Goal: Transaction & Acquisition: Purchase product/service

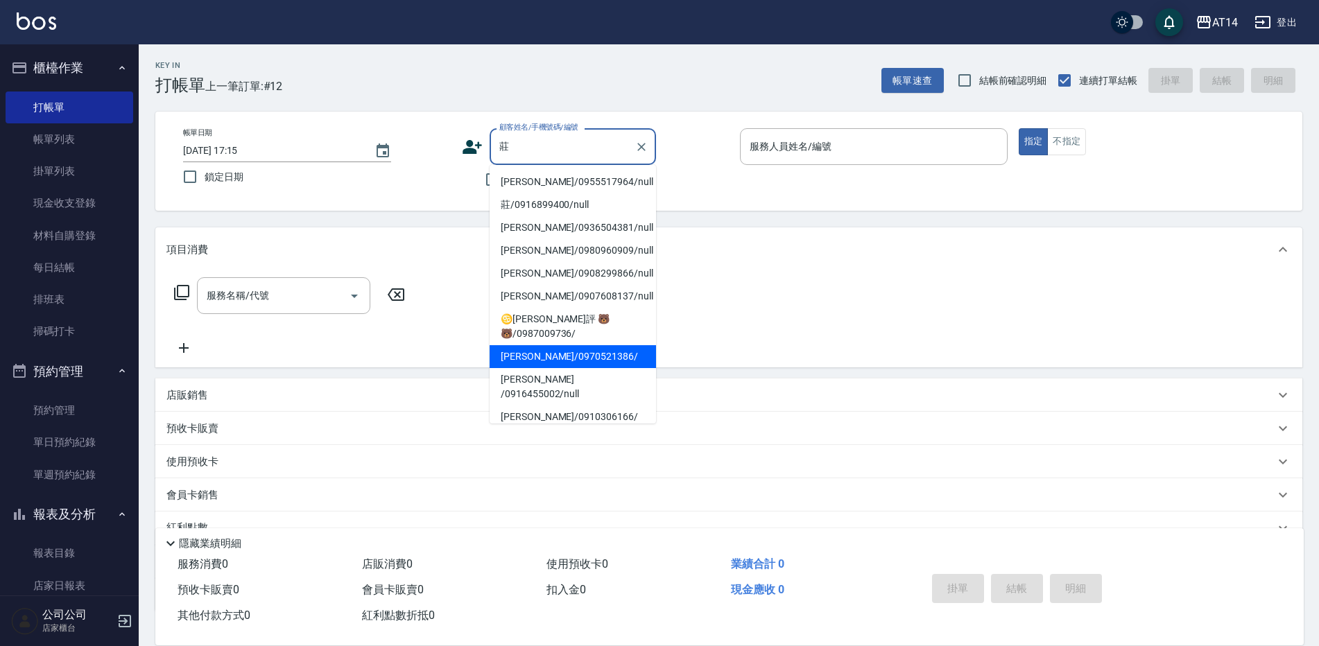
click at [579, 345] on li "[PERSON_NAME]/0970521386/" at bounding box center [573, 356] width 166 height 23
type input "[PERSON_NAME]/0970521386/"
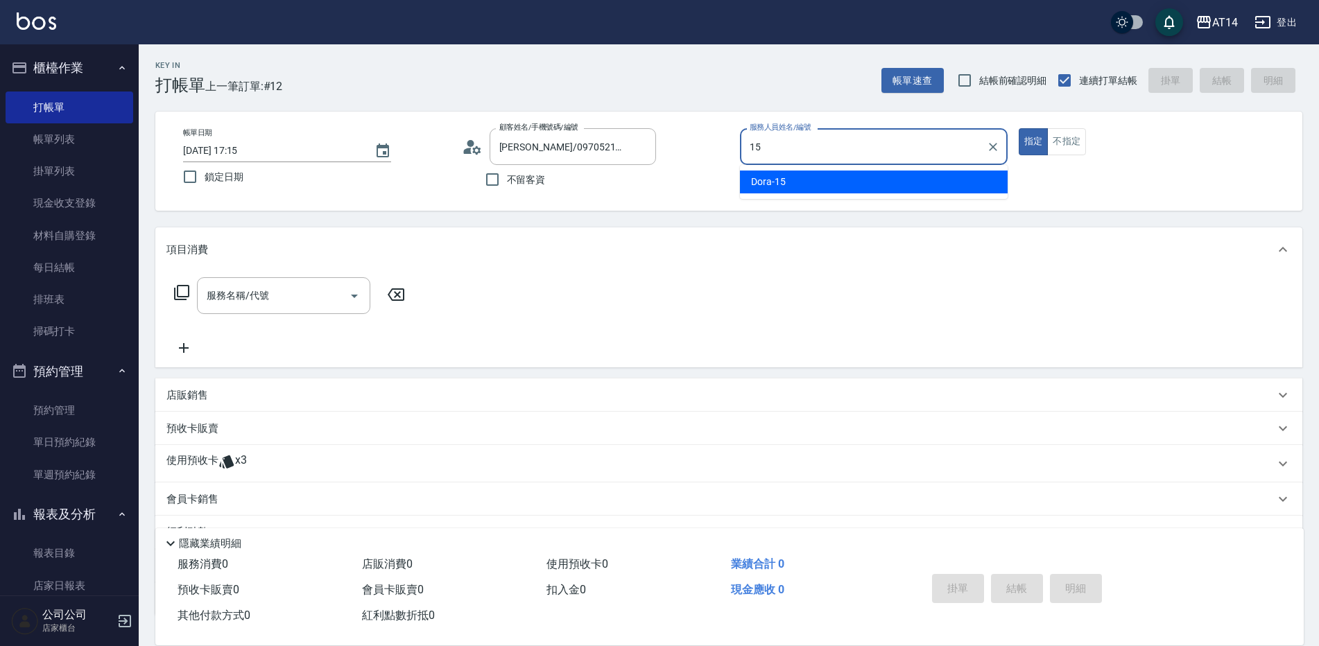
type input "Dora-15"
type button "true"
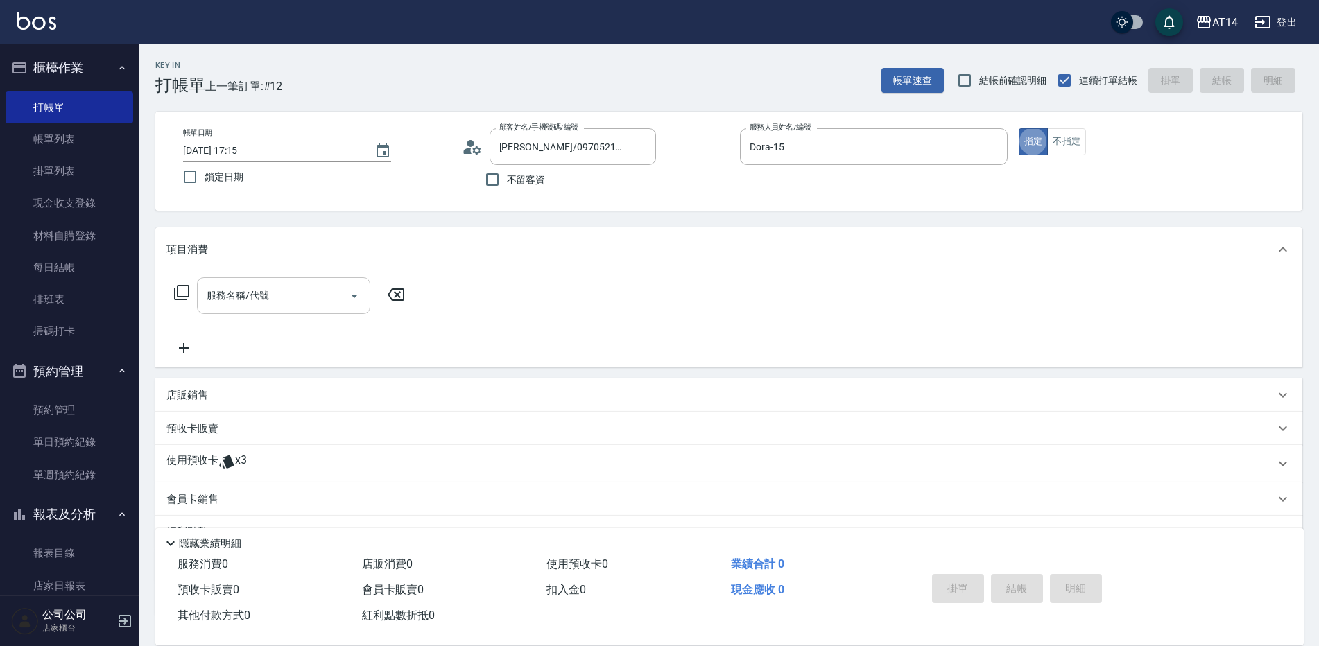
click at [328, 309] on div "服務名稱/代號" at bounding box center [283, 295] width 173 height 37
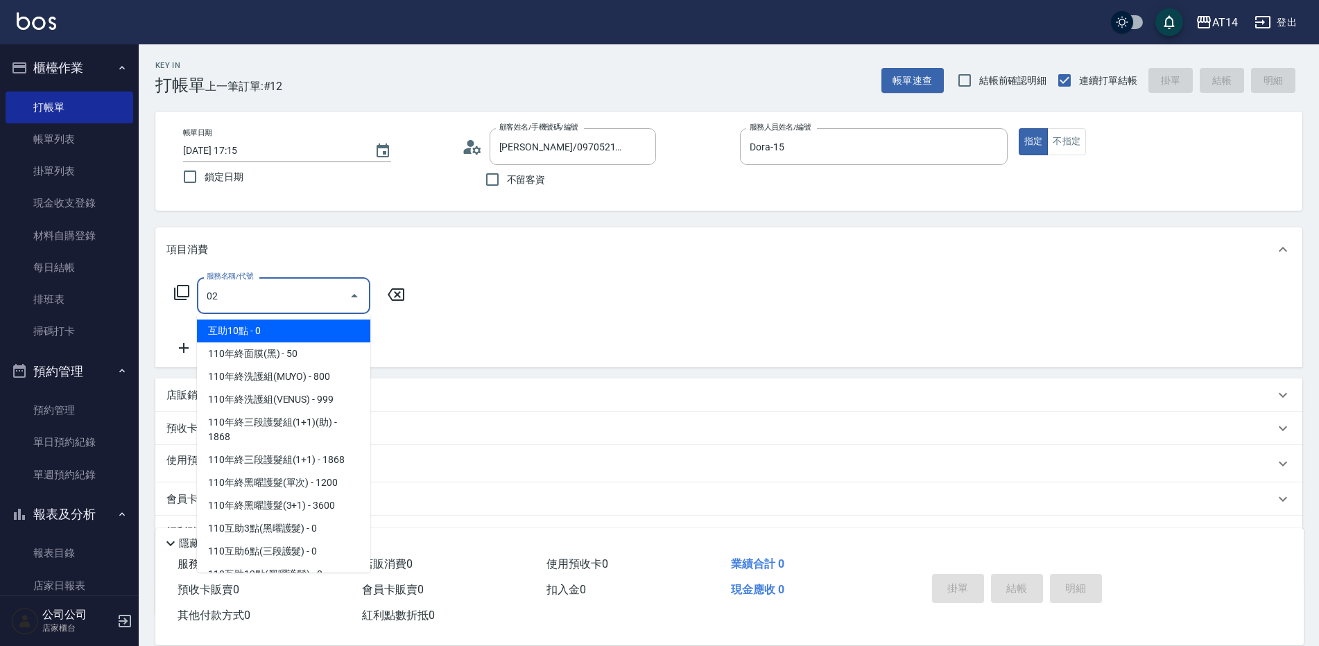
type input "021"
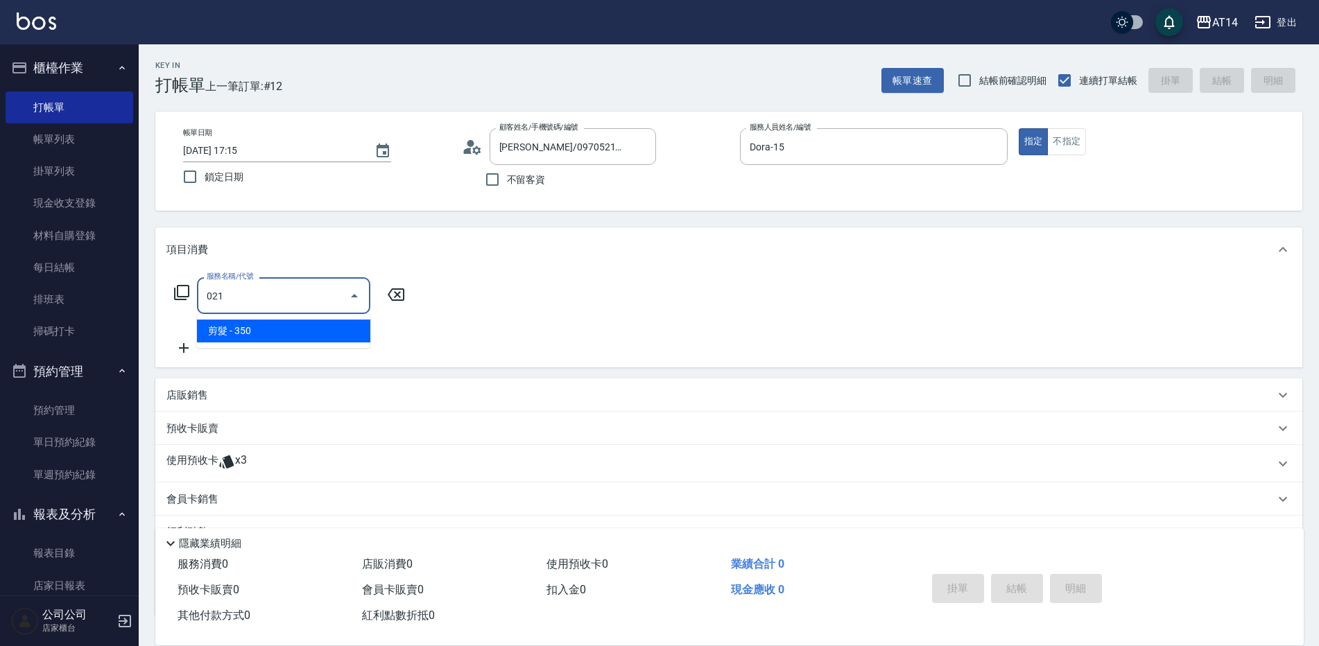
type input "1"
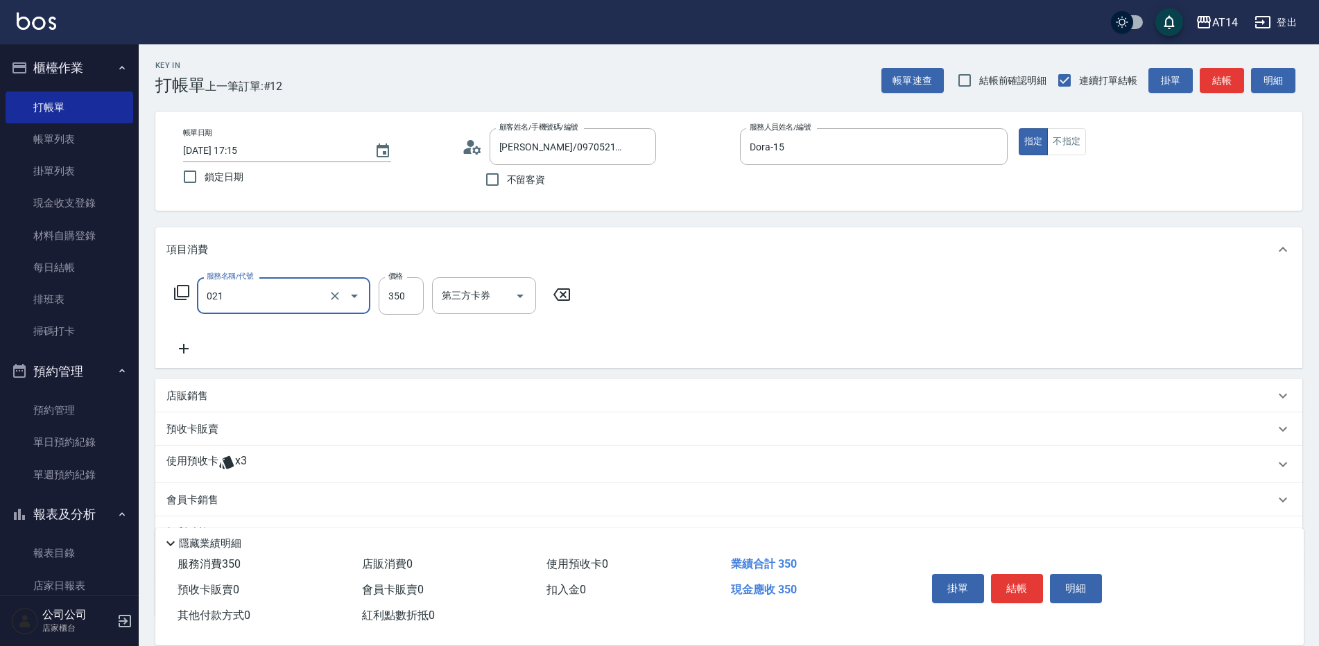
type input "剪髮(021)"
type input "0"
type input "1500"
type input "3"
type input "1500"
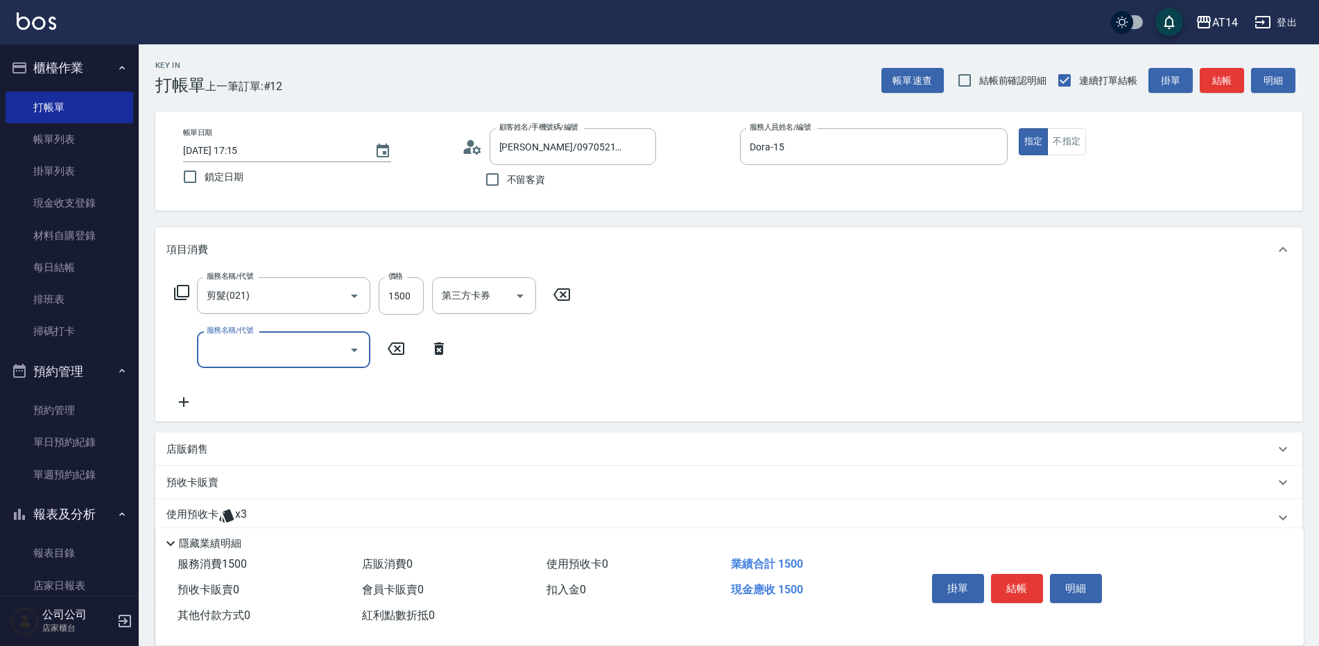
click at [316, 348] on input "服務名稱/代號" at bounding box center [273, 350] width 140 height 24
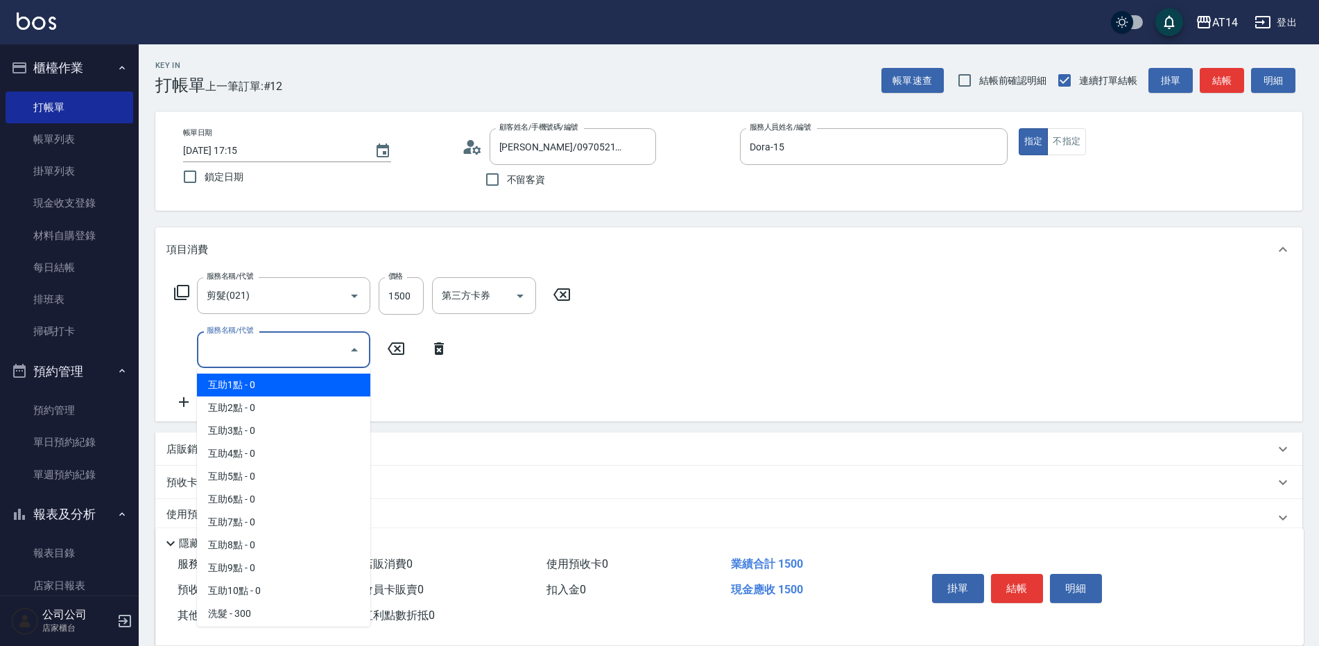
click at [304, 384] on span "互助1點 - 0" at bounding box center [283, 385] width 173 height 23
type input "互助1點(001)"
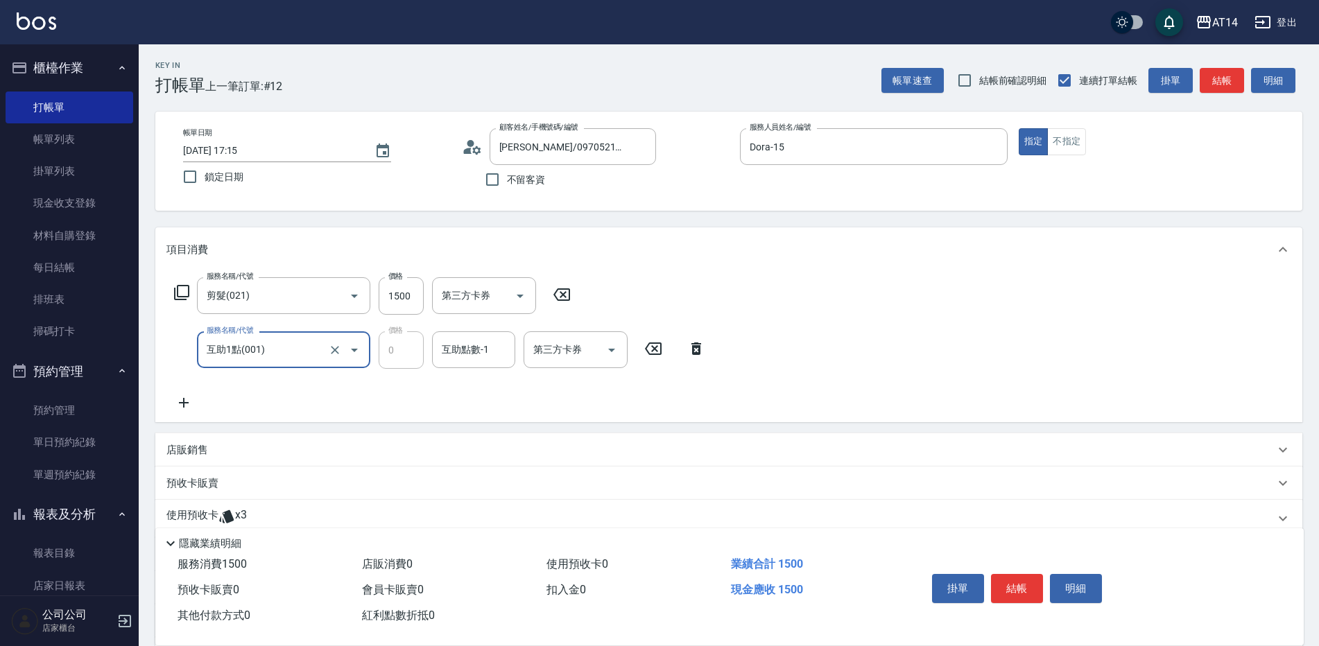
click at [428, 342] on div "服務名稱/代號 互助1點(001) 服務名稱/代號 價格 0 價格 互助點數-1 互助點數-1 第三方卡券 第三方卡券" at bounding box center [439, 350] width 547 height 37
click at [440, 350] on input "互助點數-1" at bounding box center [473, 350] width 71 height 24
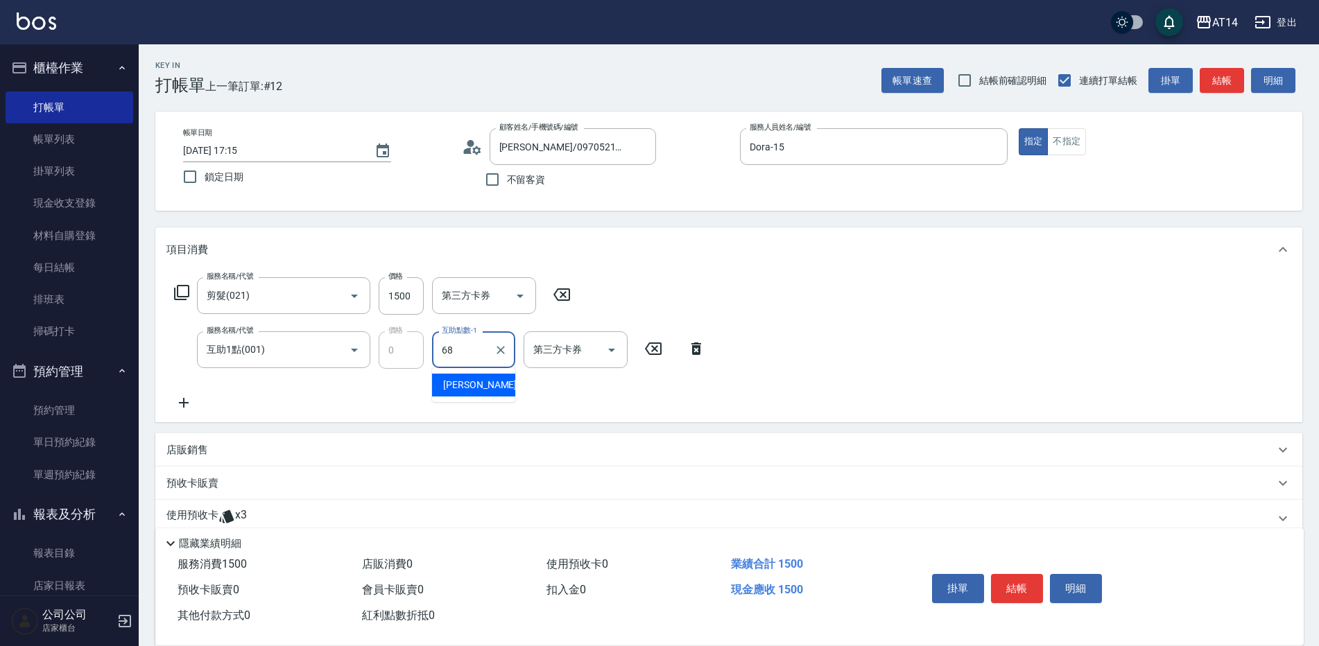
type input "6"
type input "[PERSON_NAME]-68"
click at [180, 402] on icon at bounding box center [183, 403] width 35 height 17
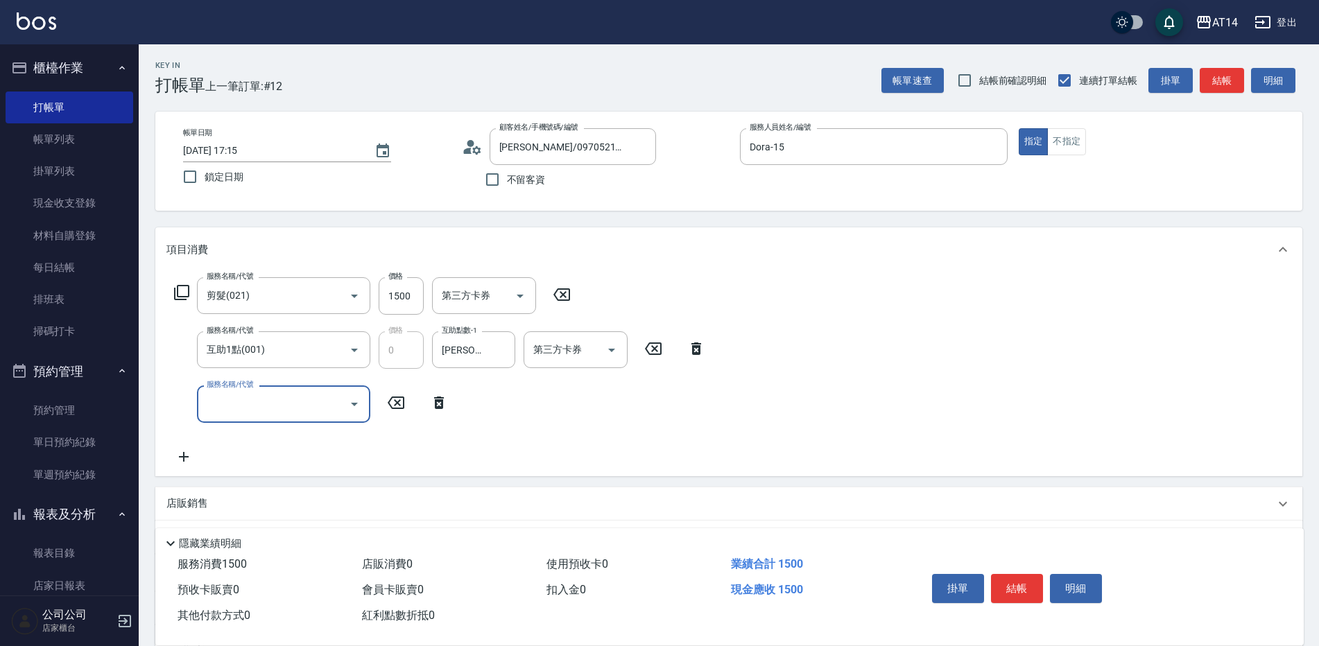
click at [250, 391] on div "服務名稱/代號" at bounding box center [283, 404] width 173 height 37
type input "041"
type input "6"
type input "染髮(041)"
type input "1"
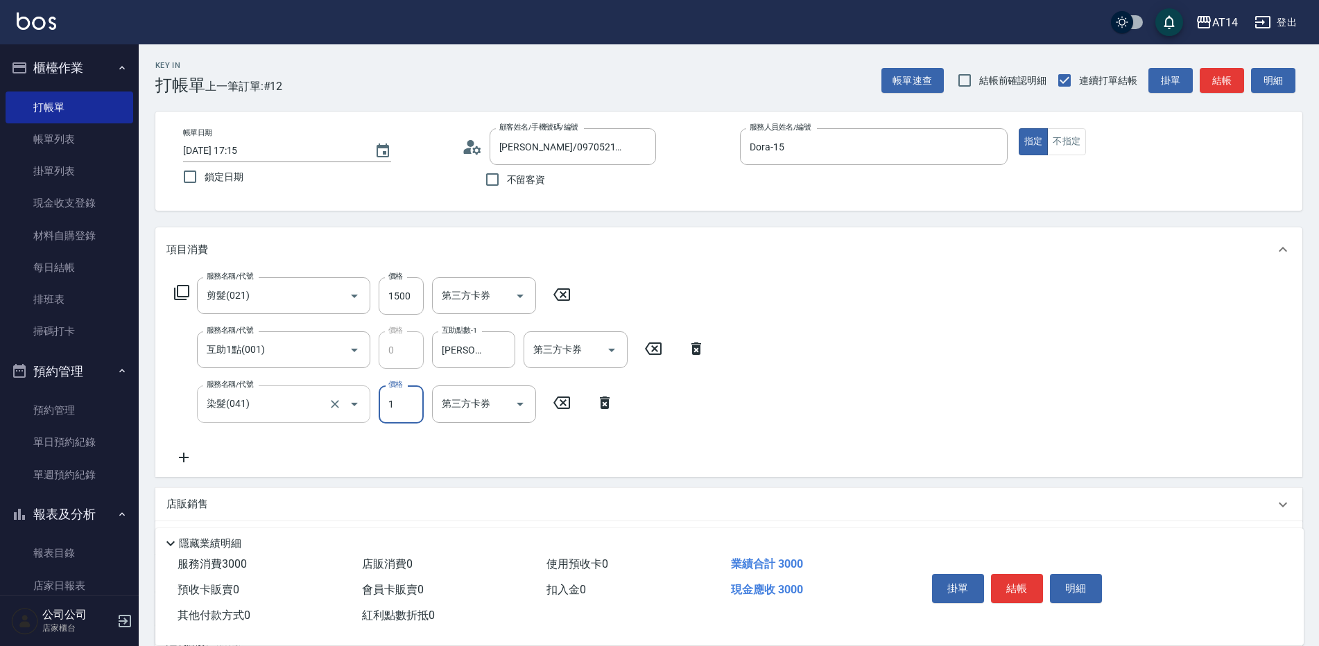
type input "3"
type input "1000"
type input "5"
type input "1000"
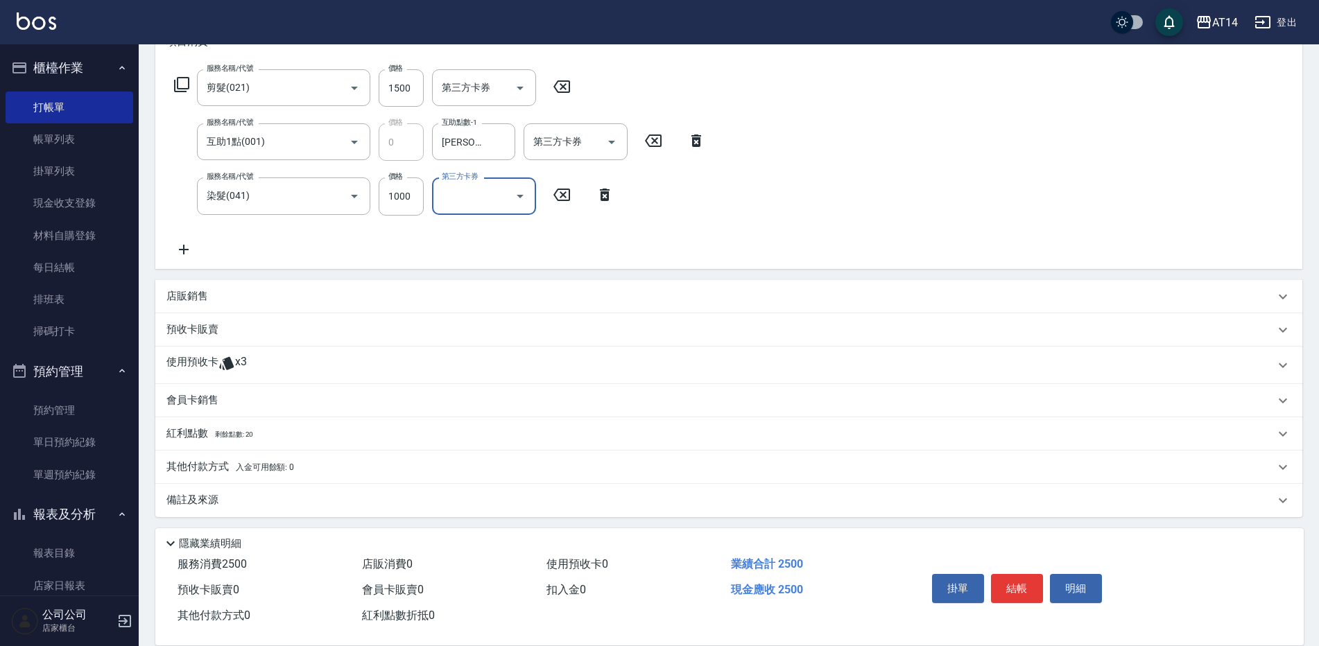
click at [255, 494] on div "備註及來源" at bounding box center [720, 500] width 1108 height 15
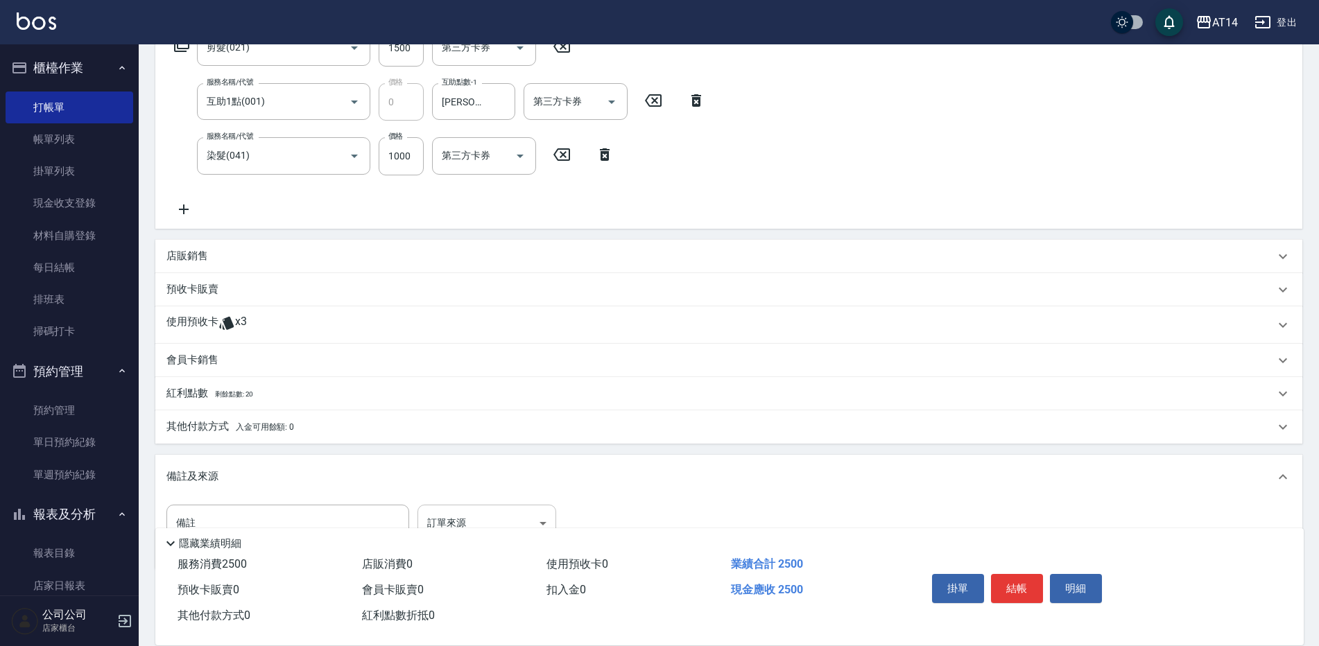
scroll to position [287, 0]
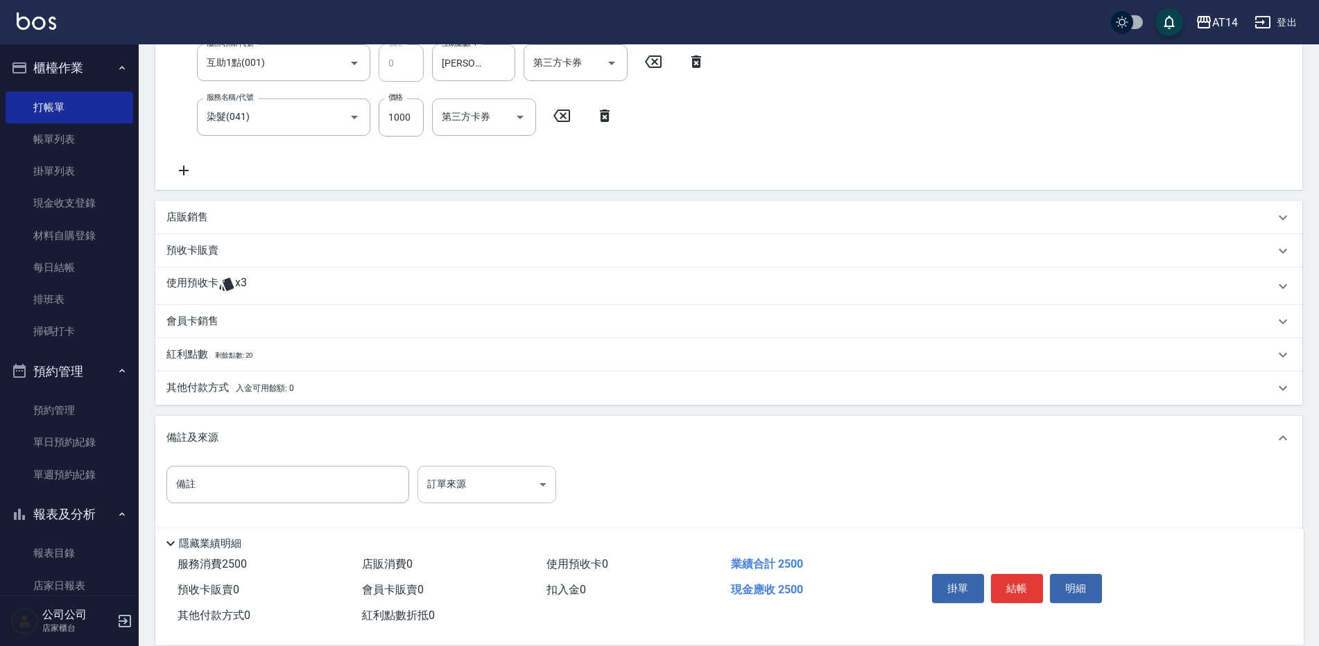
click at [440, 484] on body "AT14 登出 櫃檯作業 打帳單 帳單列表 掛單列表 現金收支登錄 材料自購登錄 每日結帳 排班表 掃碼打卡 預約管理 預約管理 單日預約紀錄 單週預約紀錄 …" at bounding box center [659, 189] width 1319 height 952
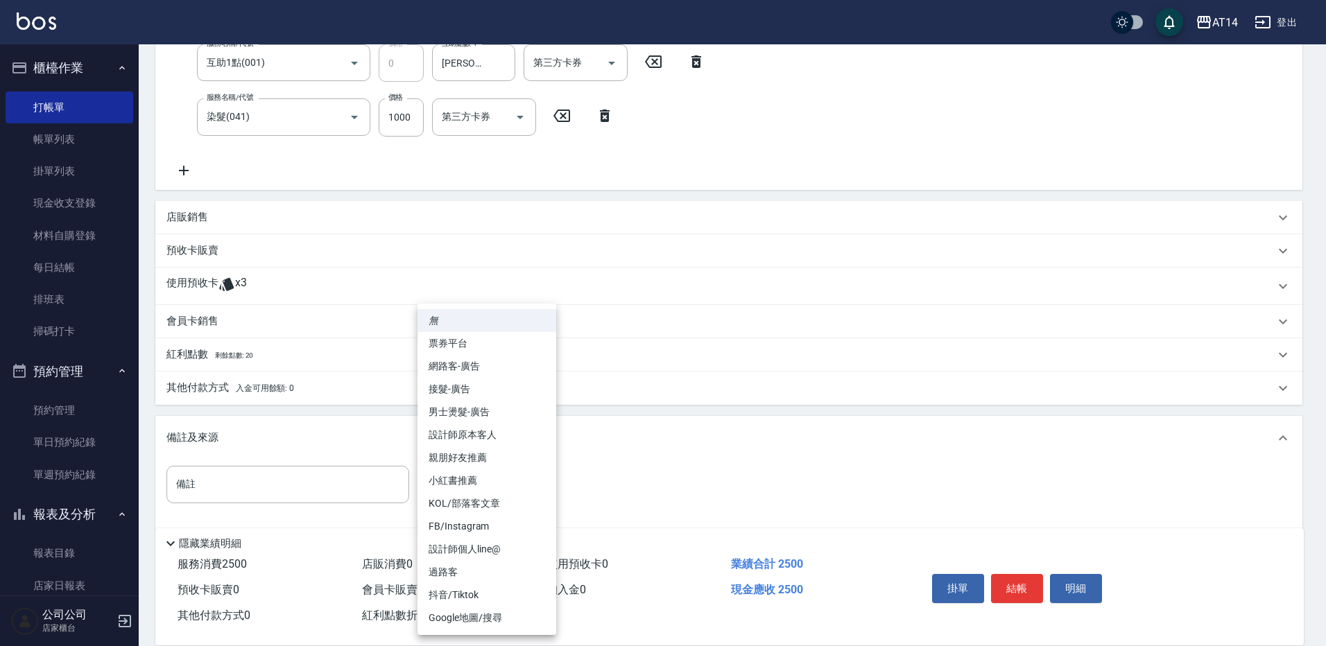
click at [501, 410] on li "男士燙髮-廣告" at bounding box center [487, 412] width 139 height 23
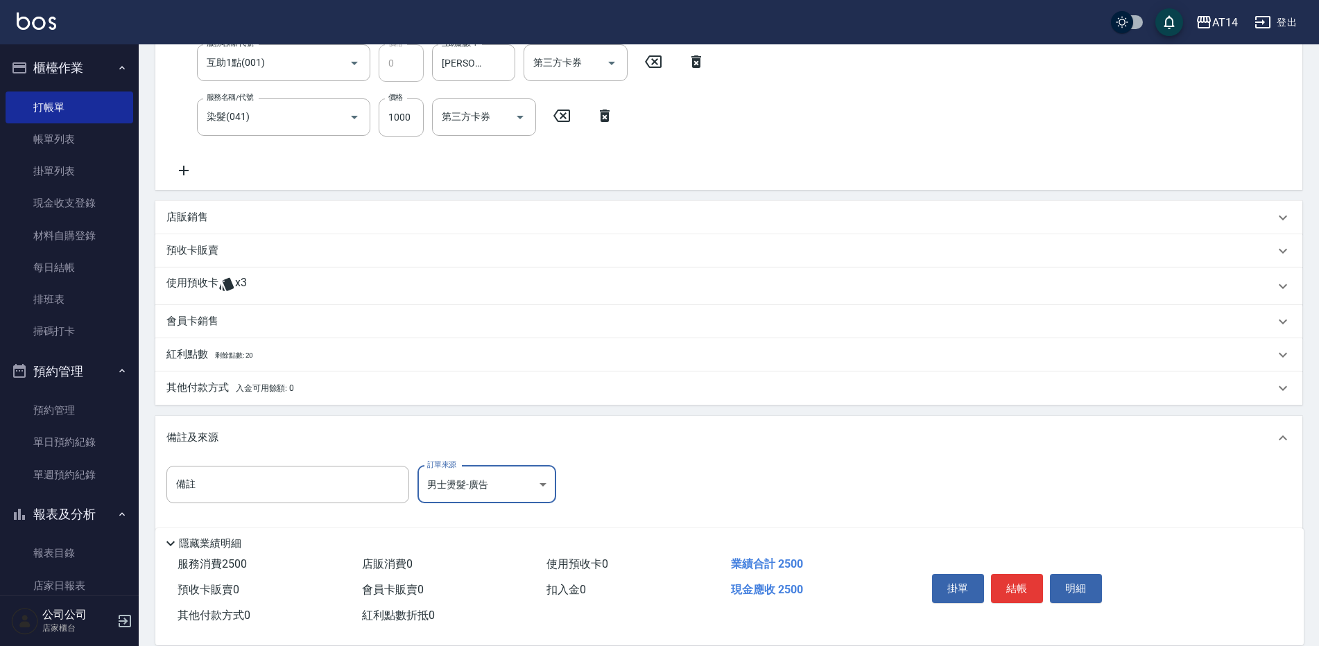
click at [488, 501] on body "AT14 登出 櫃檯作業 打帳單 帳單列表 掛單列表 現金收支登錄 材料自購登錄 每日結帳 排班表 掃碼打卡 預約管理 預約管理 單日預約紀錄 單週預約紀錄 …" at bounding box center [659, 189] width 1319 height 952
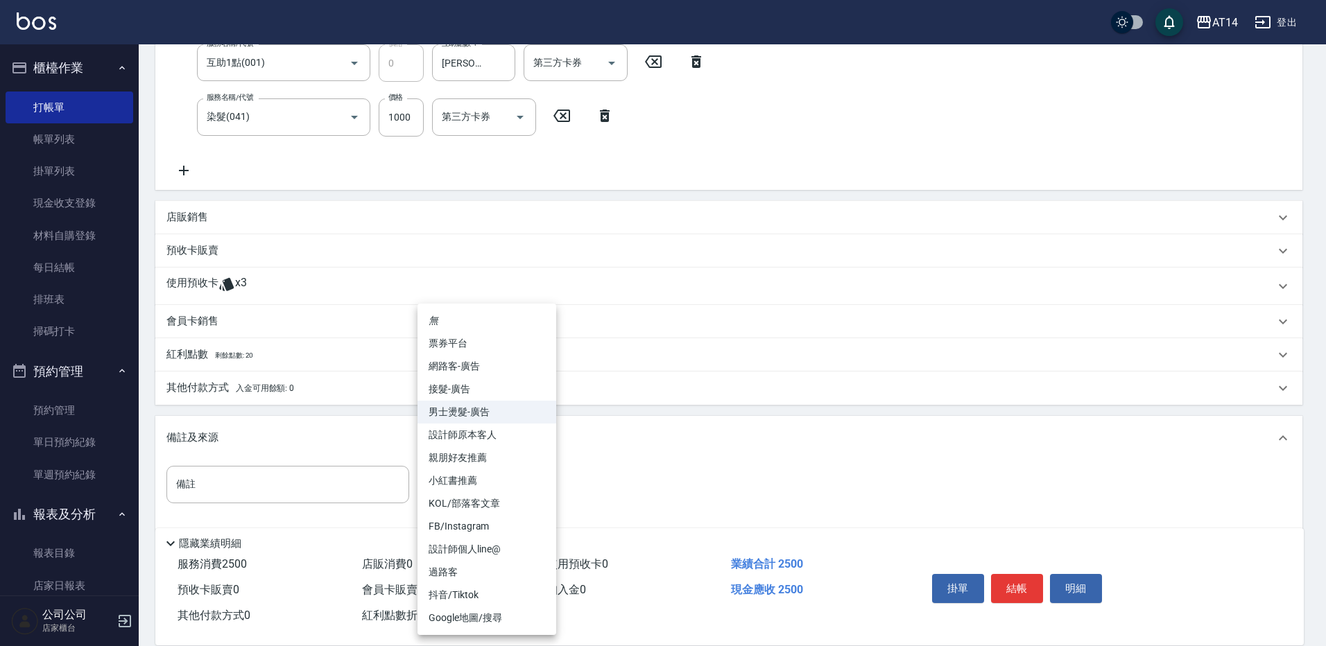
click at [491, 485] on li "小紅書推薦" at bounding box center [487, 481] width 139 height 23
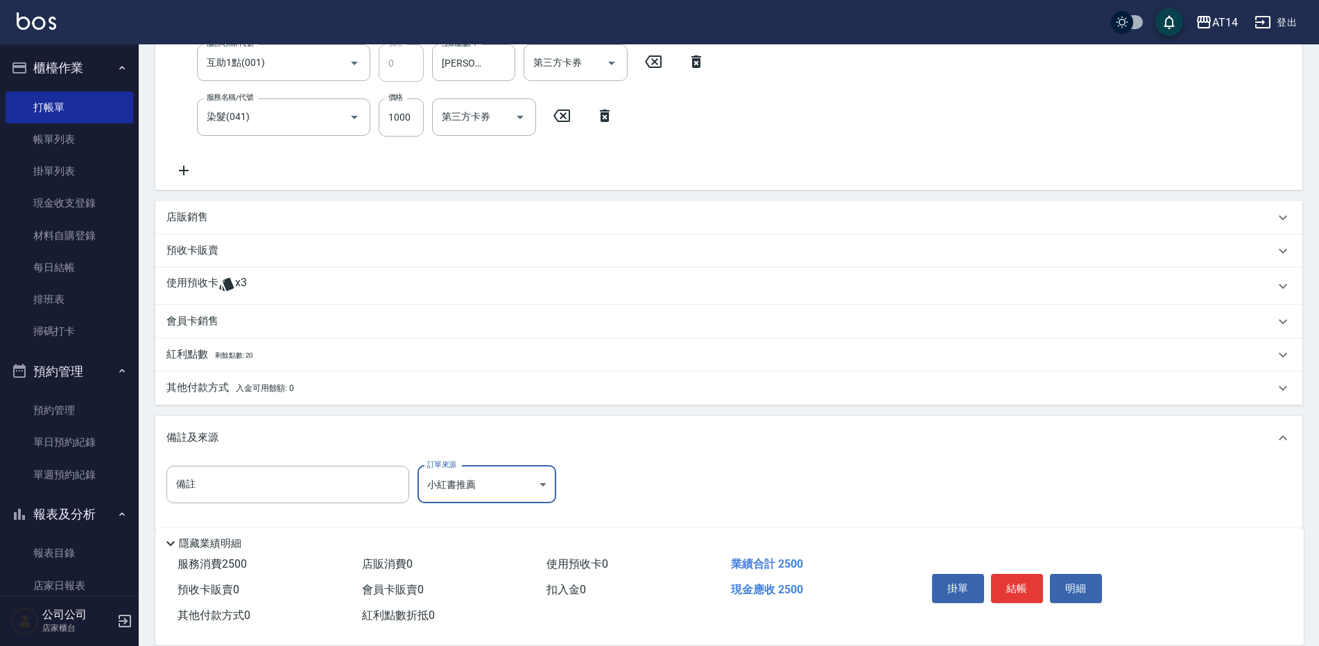
click at [482, 498] on body "AT14 登出 櫃檯作業 打帳單 帳單列表 掛單列表 現金收支登錄 材料自購登錄 每日結帳 排班表 掃碼打卡 預約管理 預約管理 單日預約紀錄 單週預約紀錄 …" at bounding box center [659, 189] width 1319 height 952
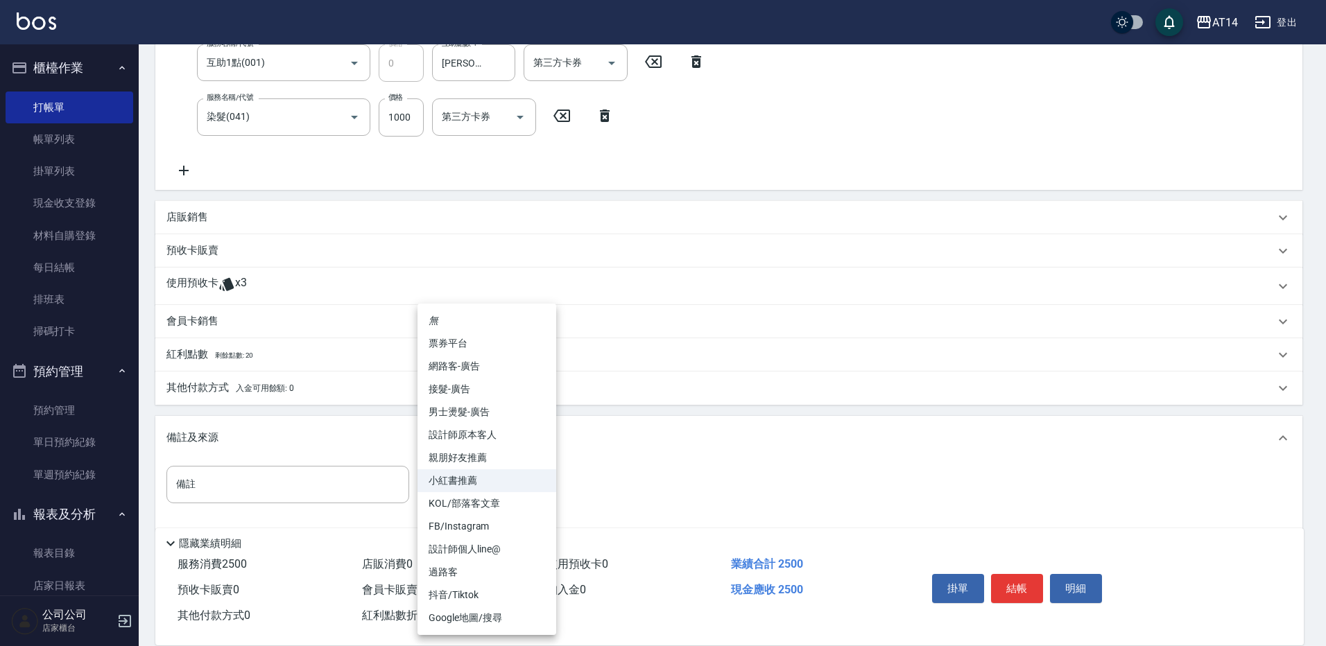
click at [499, 437] on li "設計師原本客人" at bounding box center [487, 435] width 139 height 23
type input "設計師原本客人"
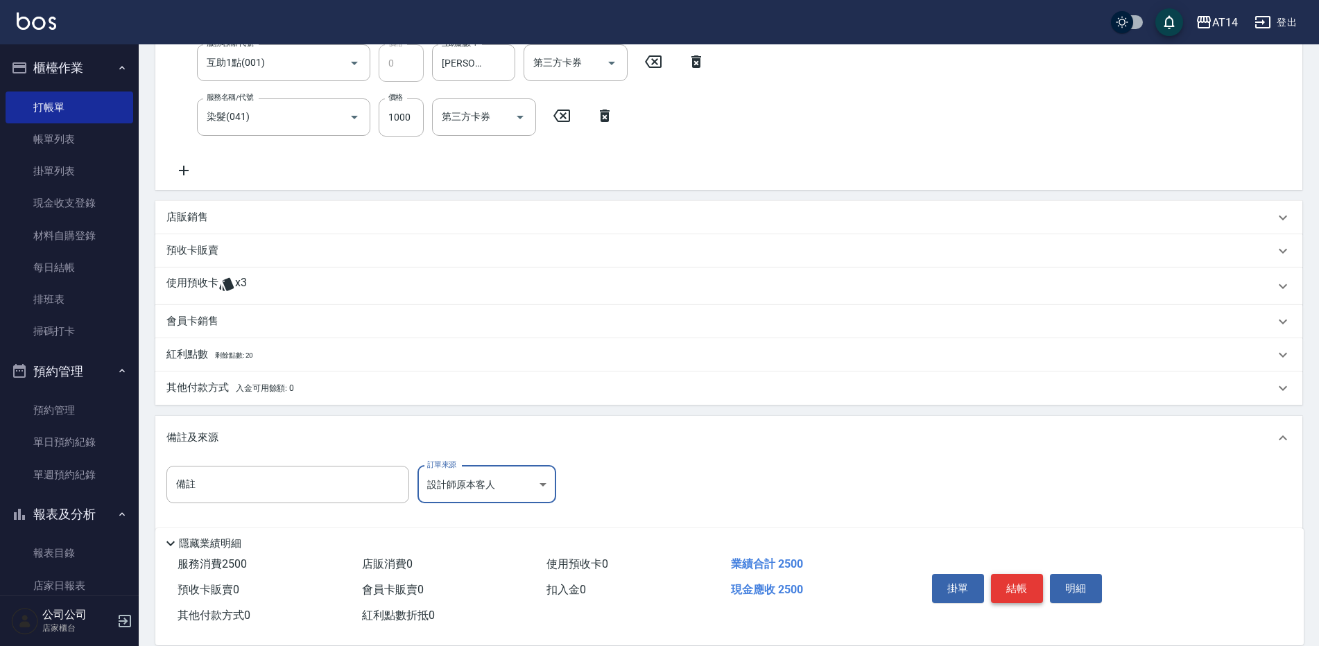
click at [1009, 587] on button "結帳" at bounding box center [1017, 588] width 52 height 29
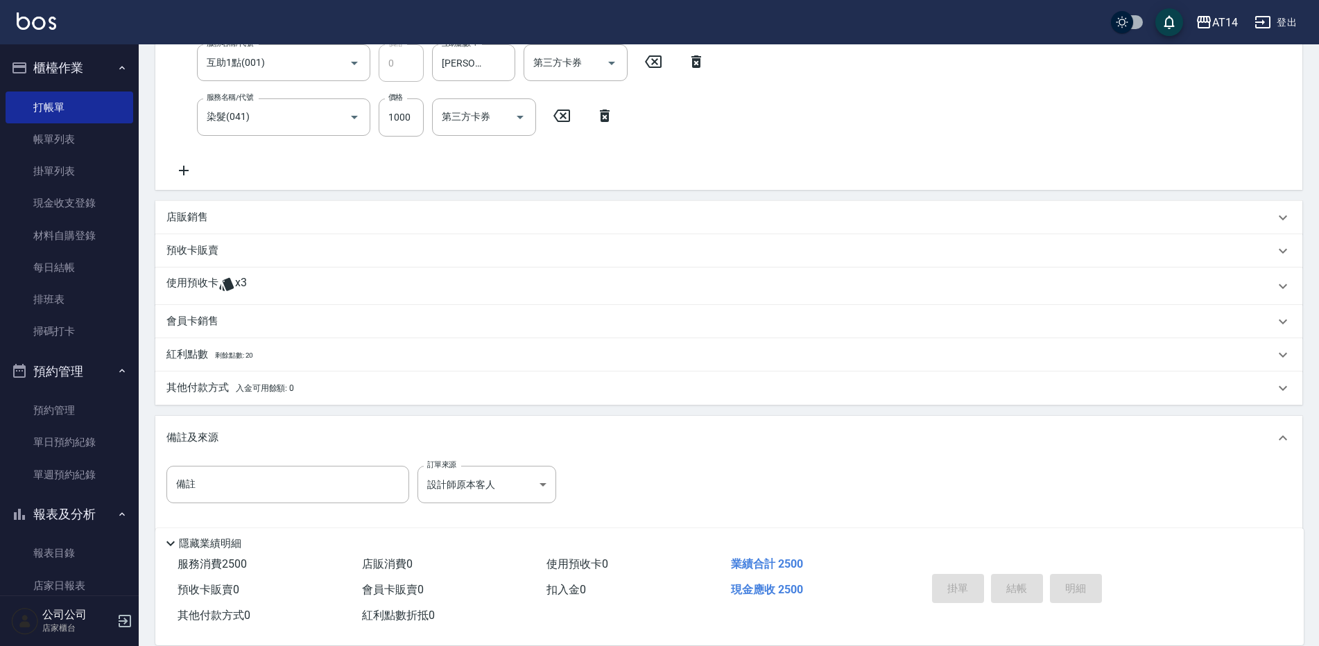
type input "[DATE] 18:12"
type input "0"
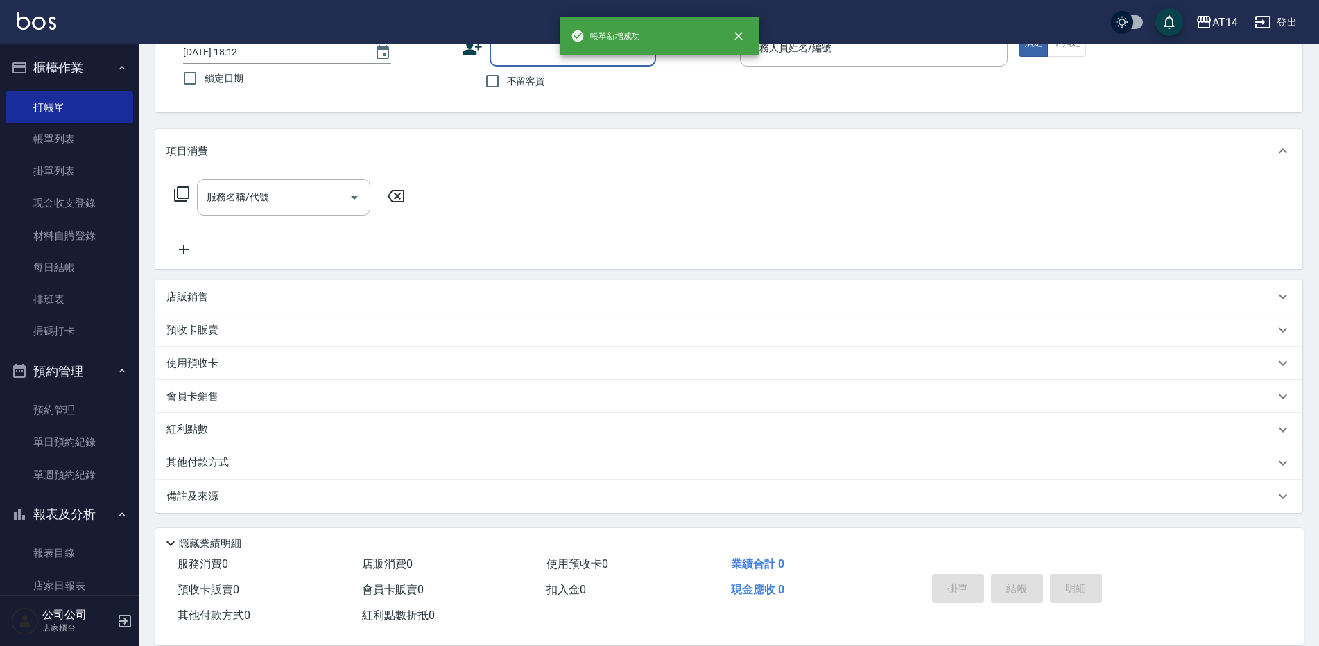
scroll to position [0, 0]
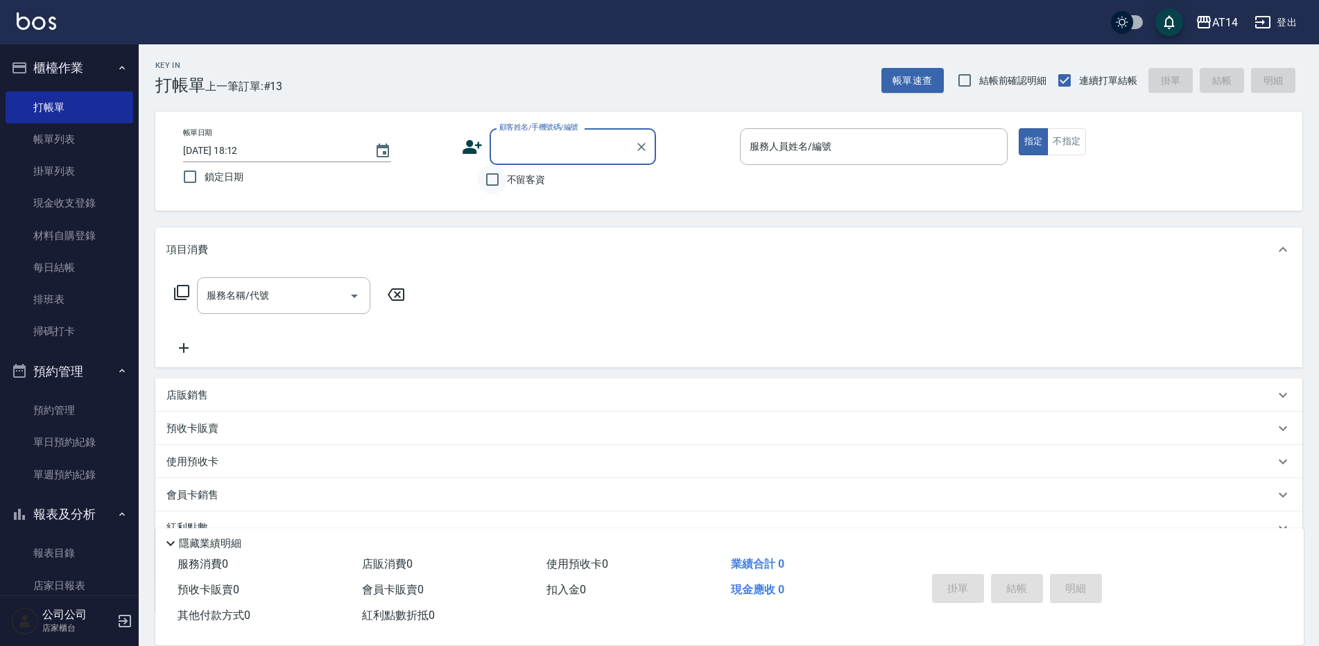
click at [495, 178] on input "不留客資" at bounding box center [492, 179] width 29 height 29
checkbox input "true"
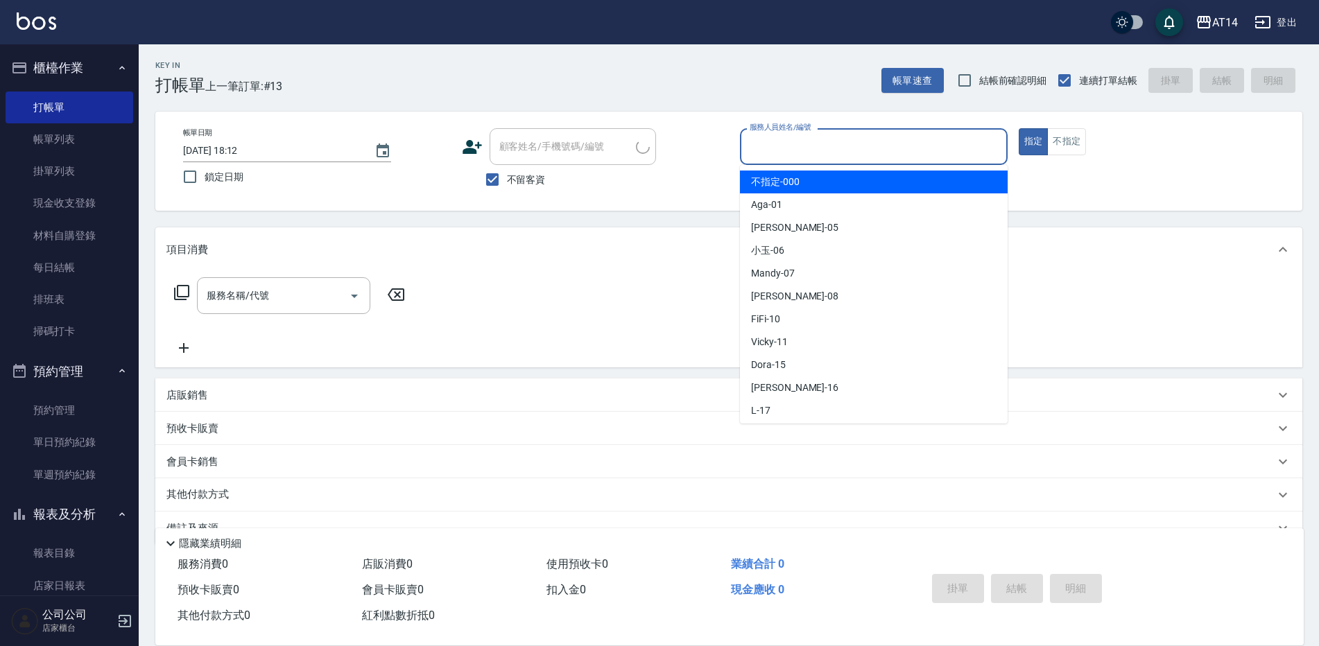
click at [810, 150] on input "服務人員姓名/編號" at bounding box center [873, 147] width 255 height 24
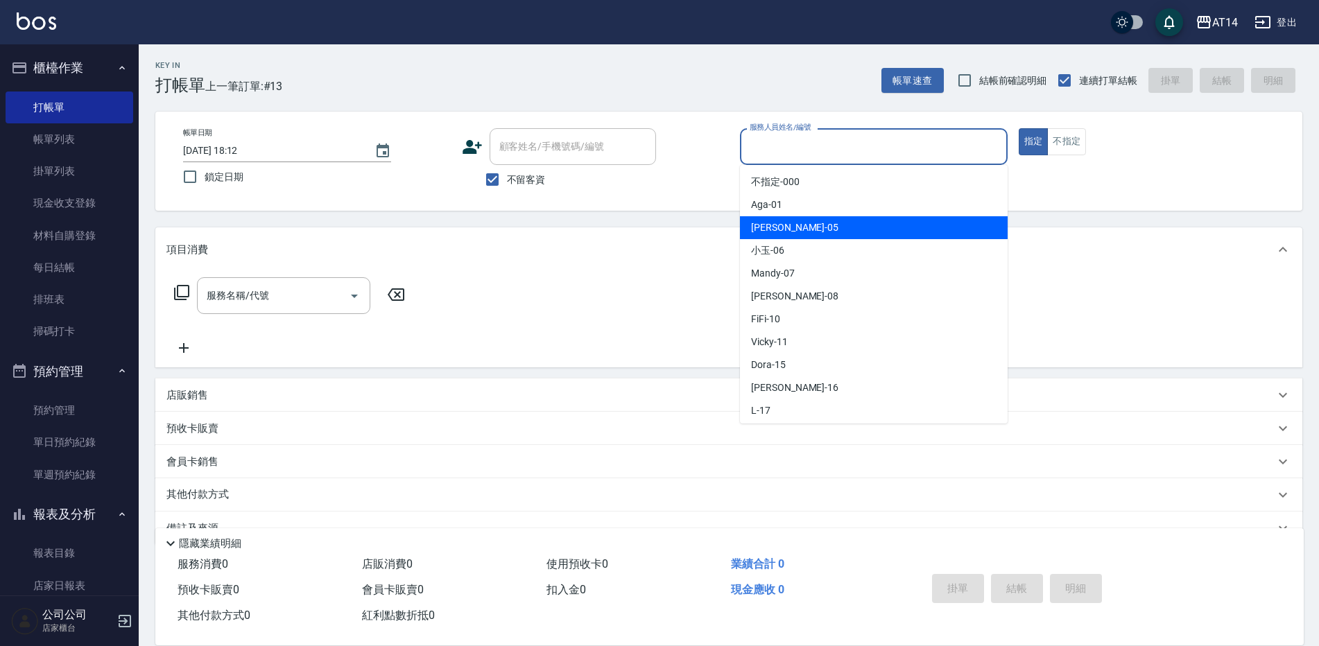
click at [771, 228] on span "Patty -05" at bounding box center [794, 228] width 87 height 15
type input "Patty-05"
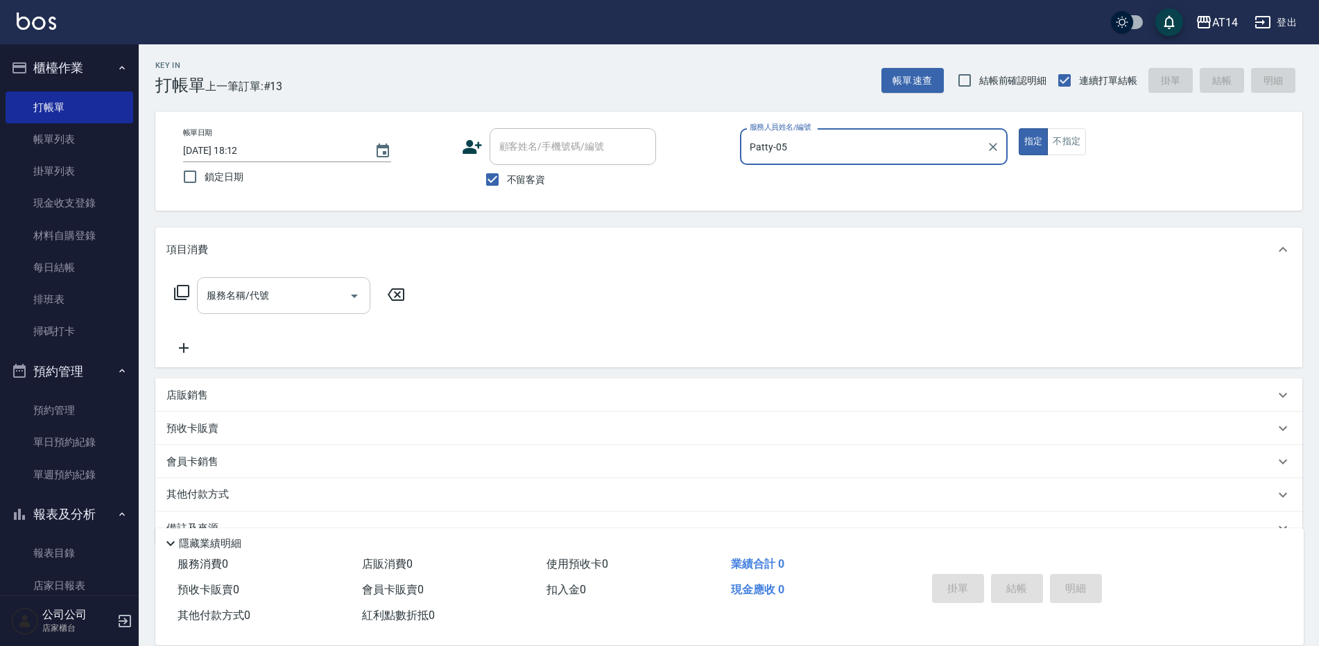
click at [232, 300] on div "服務名稱/代號 服務名稱/代號" at bounding box center [283, 295] width 173 height 37
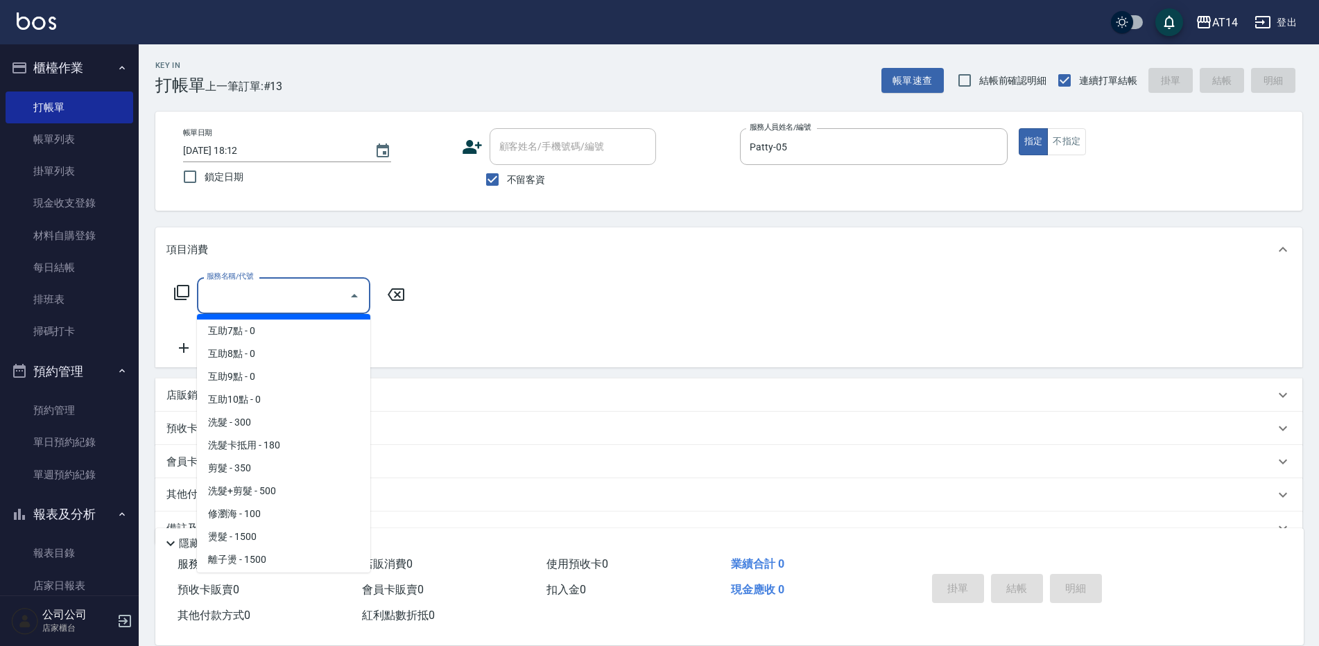
scroll to position [139, 0]
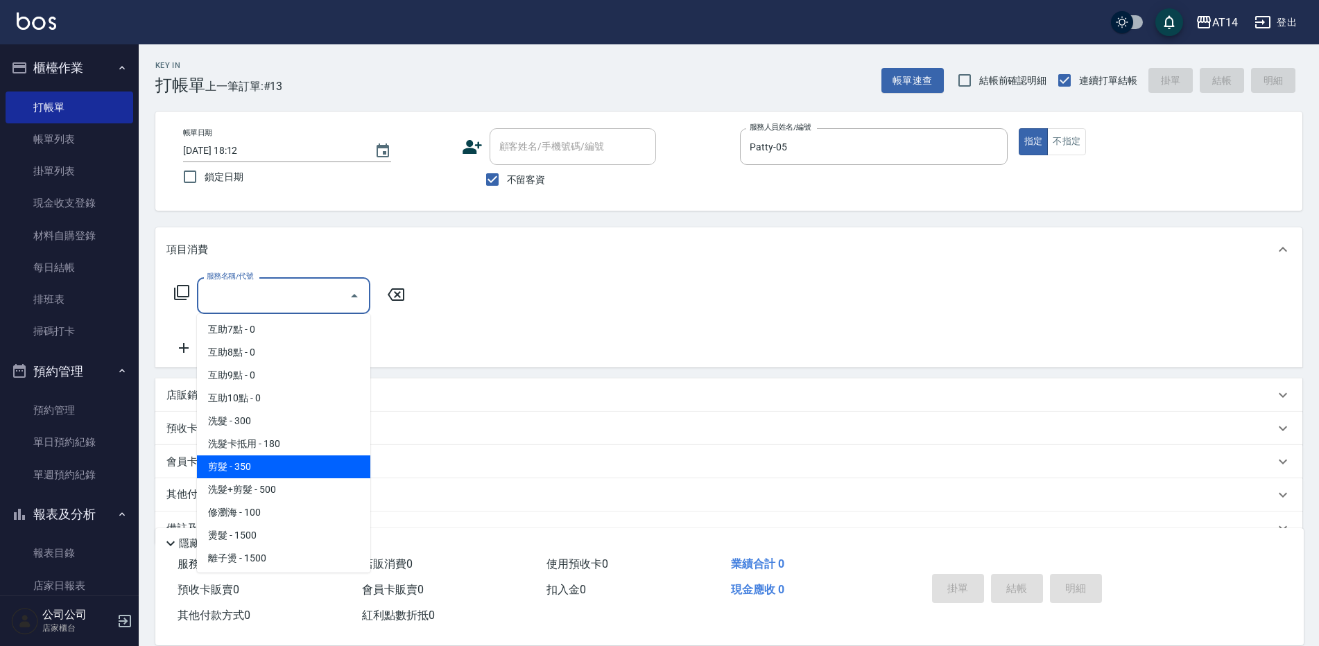
click at [267, 468] on span "剪髮 - 350" at bounding box center [283, 467] width 173 height 23
type input "剪髮(021)"
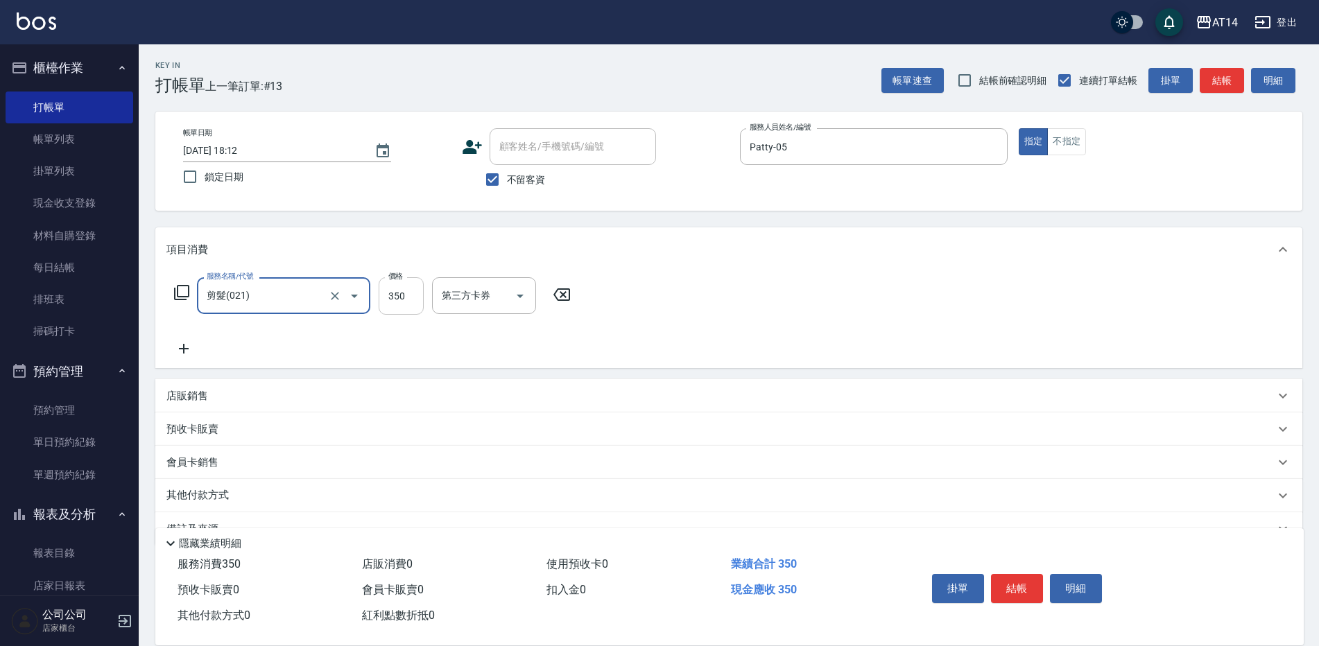
click at [391, 292] on input "350" at bounding box center [401, 295] width 45 height 37
type input "450"
click at [1027, 574] on button "結帳" at bounding box center [1017, 588] width 52 height 29
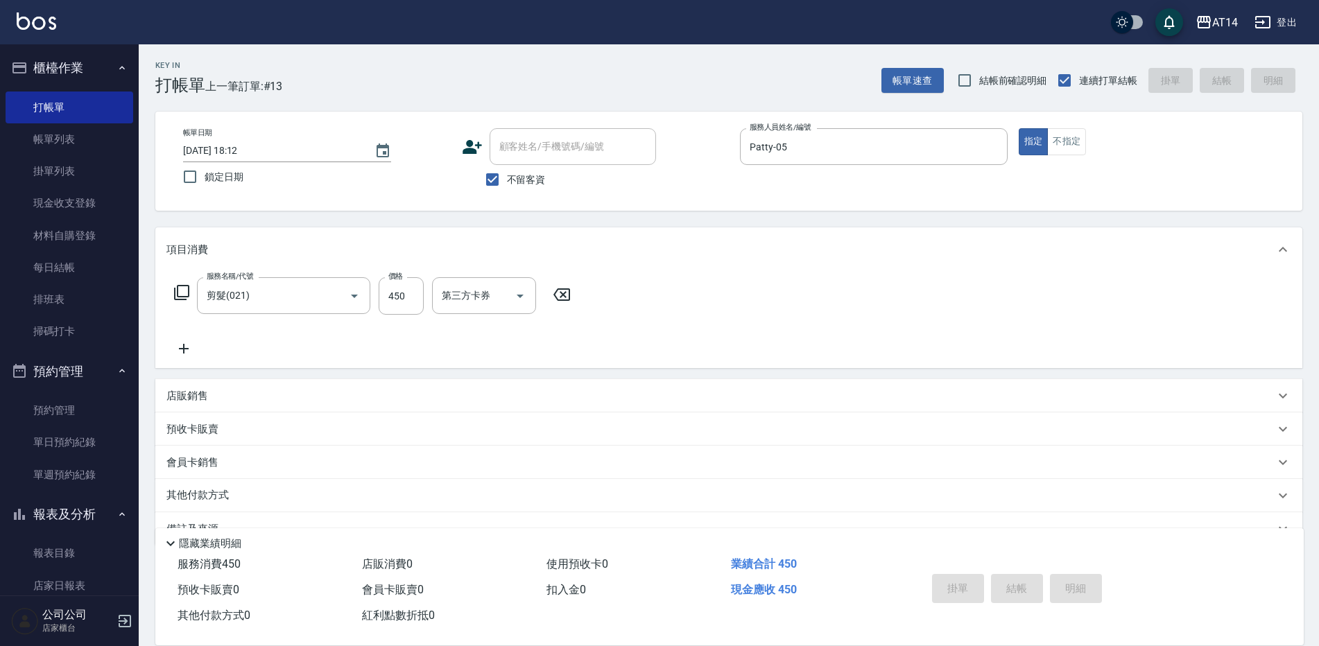
type input "[DATE] 18:32"
